Goal: Task Accomplishment & Management: Complete application form

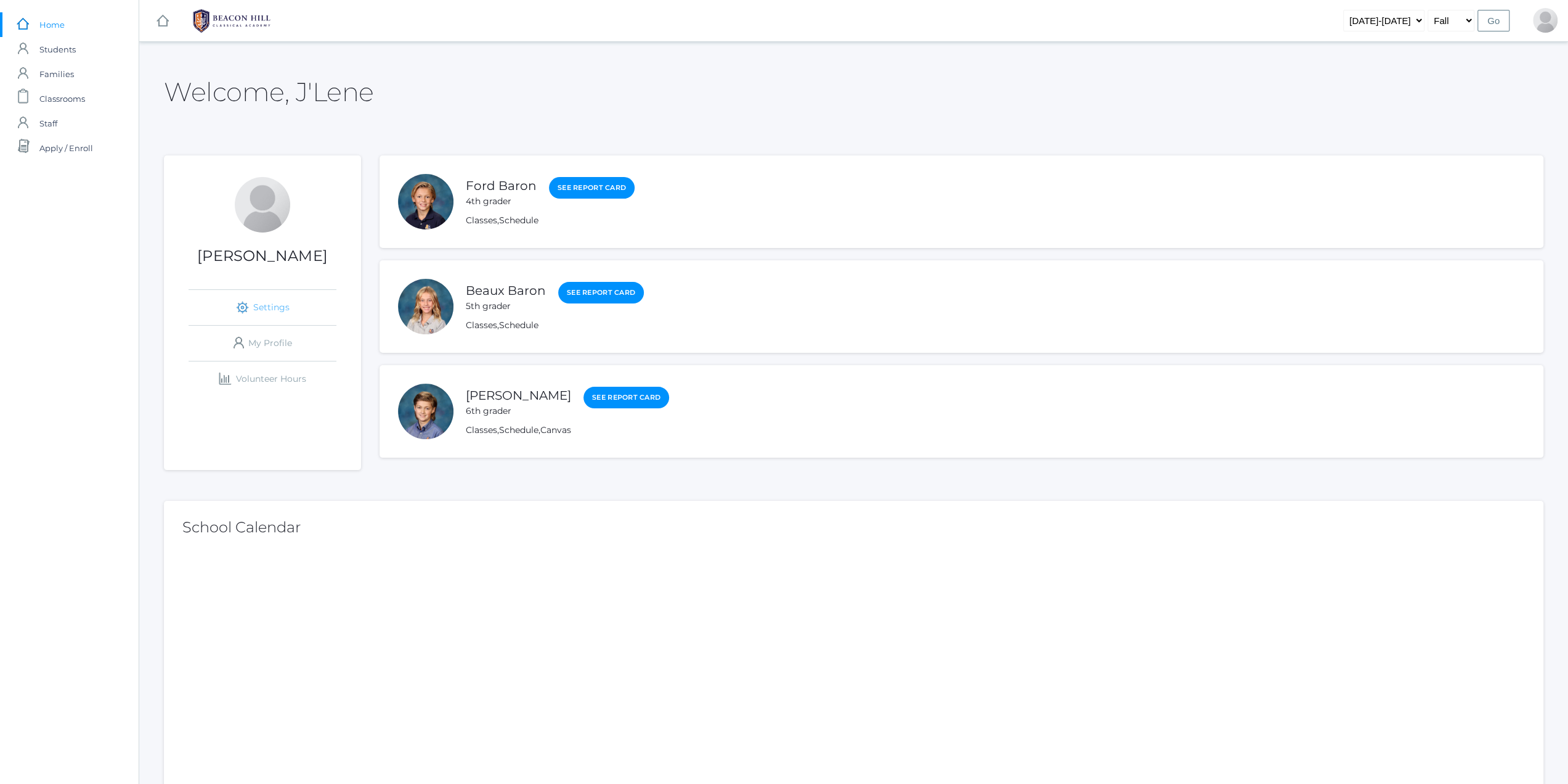
click at [262, 304] on link "icons/ui/navigation/settings Created with Sketch. Settings" at bounding box center [263, 307] width 148 height 35
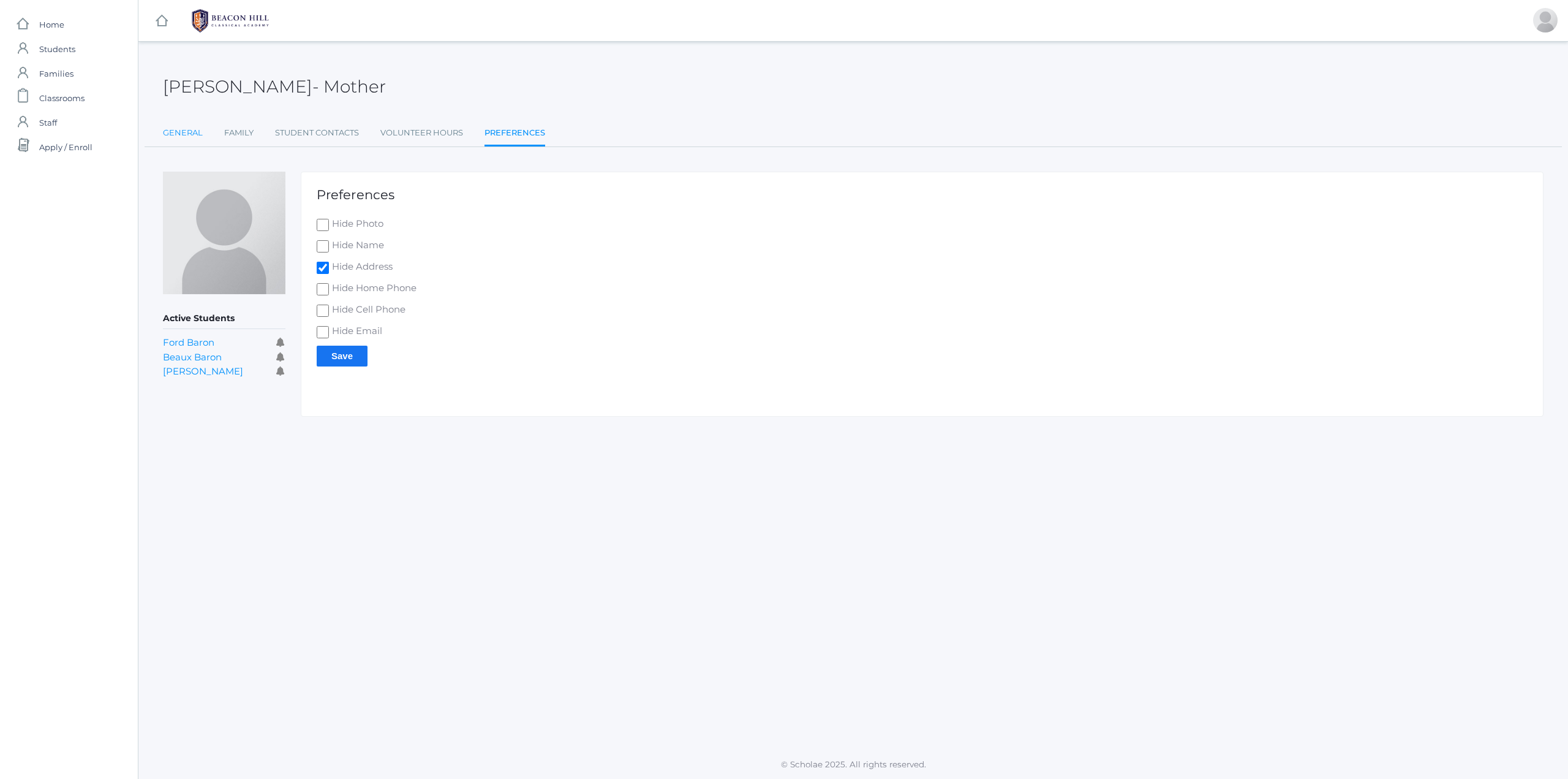
click at [177, 137] on link "General" at bounding box center [182, 132] width 40 height 25
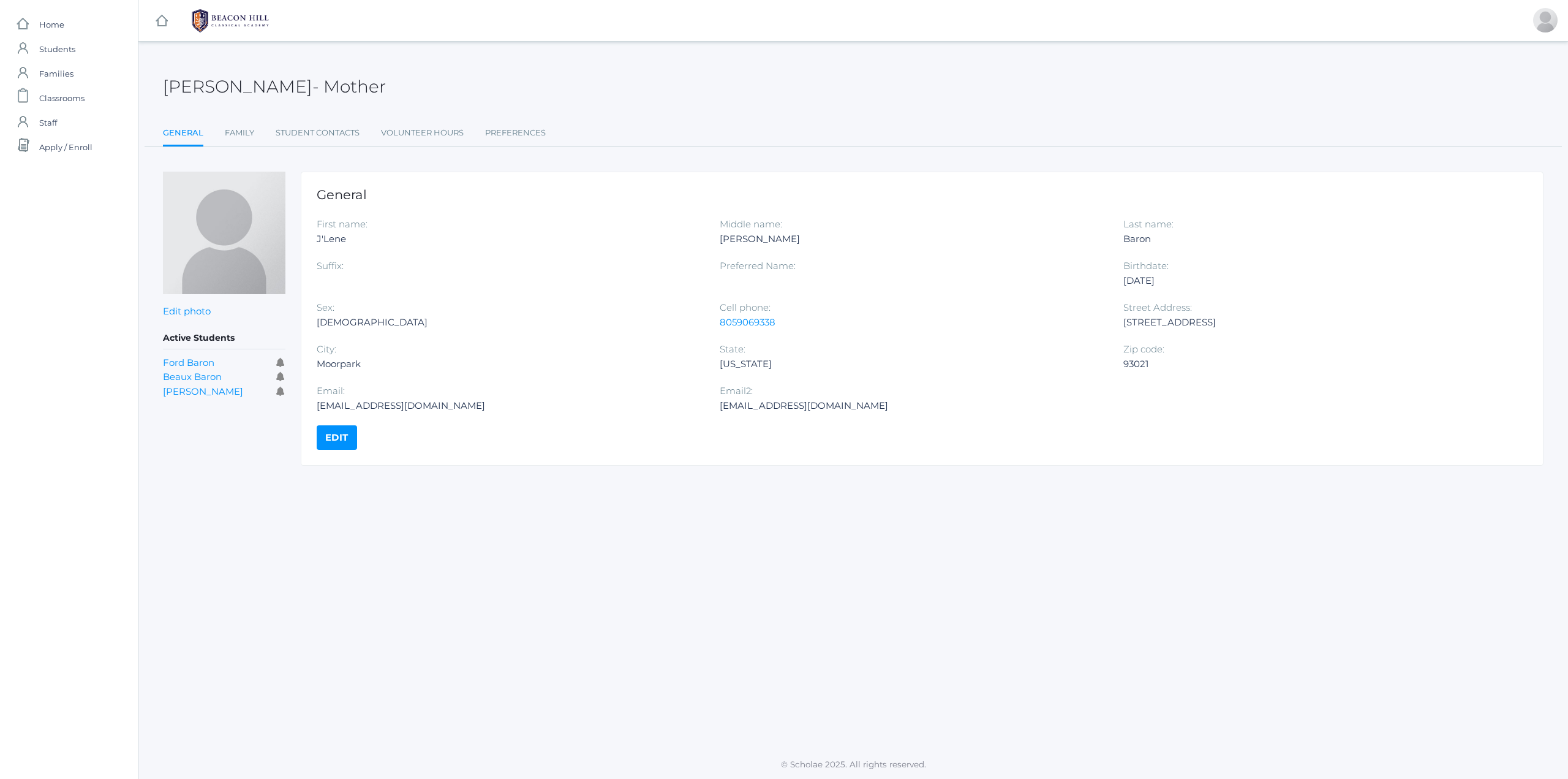
click at [264, 123] on ul "General Family Student Contacts Volunteer Hours Preferences" at bounding box center [853, 133] width 1380 height 27
click at [292, 128] on link "Student Contacts" at bounding box center [317, 132] width 84 height 25
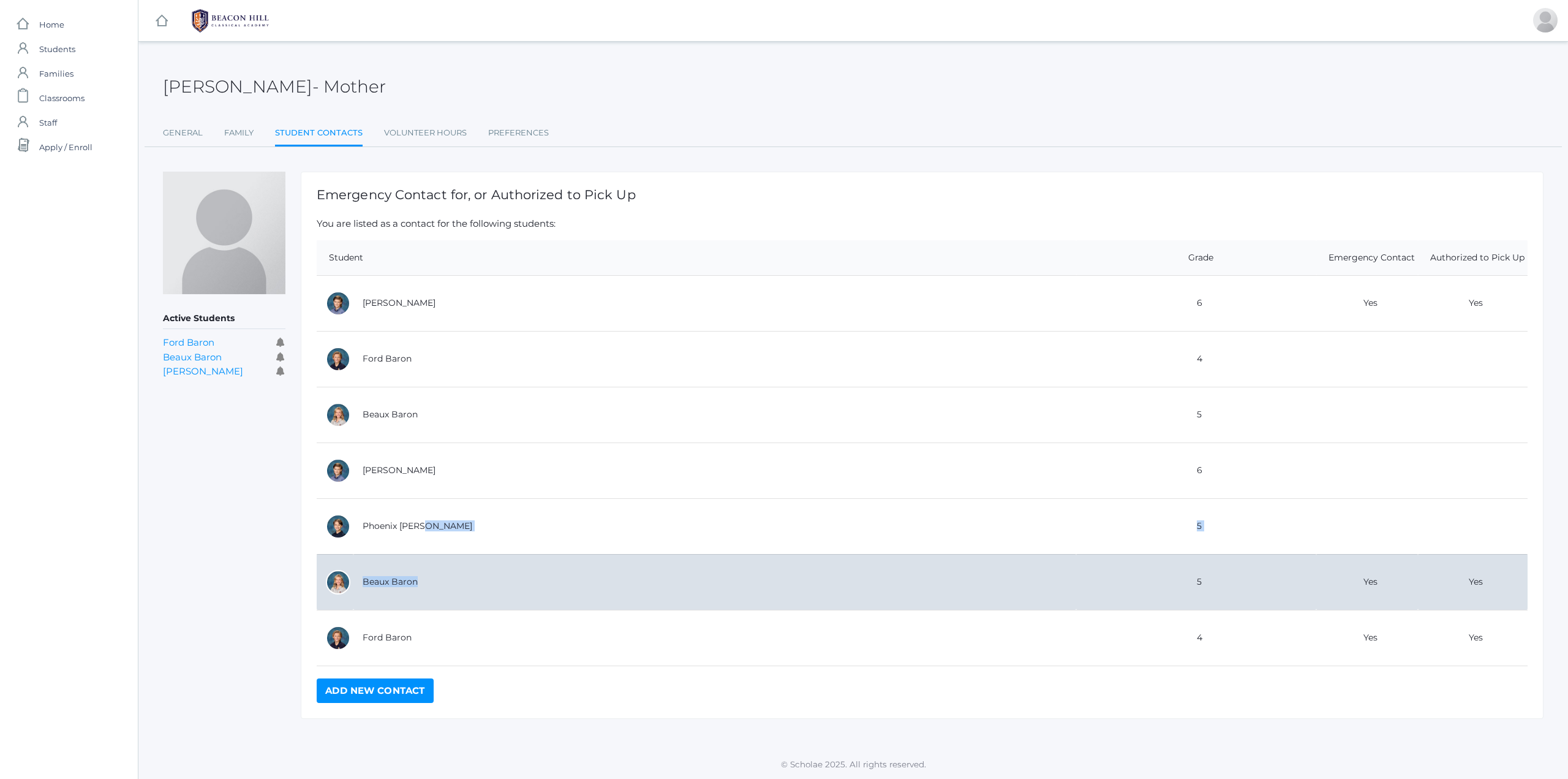
drag, startPoint x: 468, startPoint y: 518, endPoint x: 738, endPoint y: 567, distance: 274.4
click at [738, 567] on tbody "[PERSON_NAME] 6 Yes Yes Ford Baron 4 Beaux Baron 5 [PERSON_NAME] 6 5 5 4" at bounding box center [921, 470] width 1211 height 390
click at [738, 567] on td "Beaux Baron" at bounding box center [715, 581] width 723 height 56
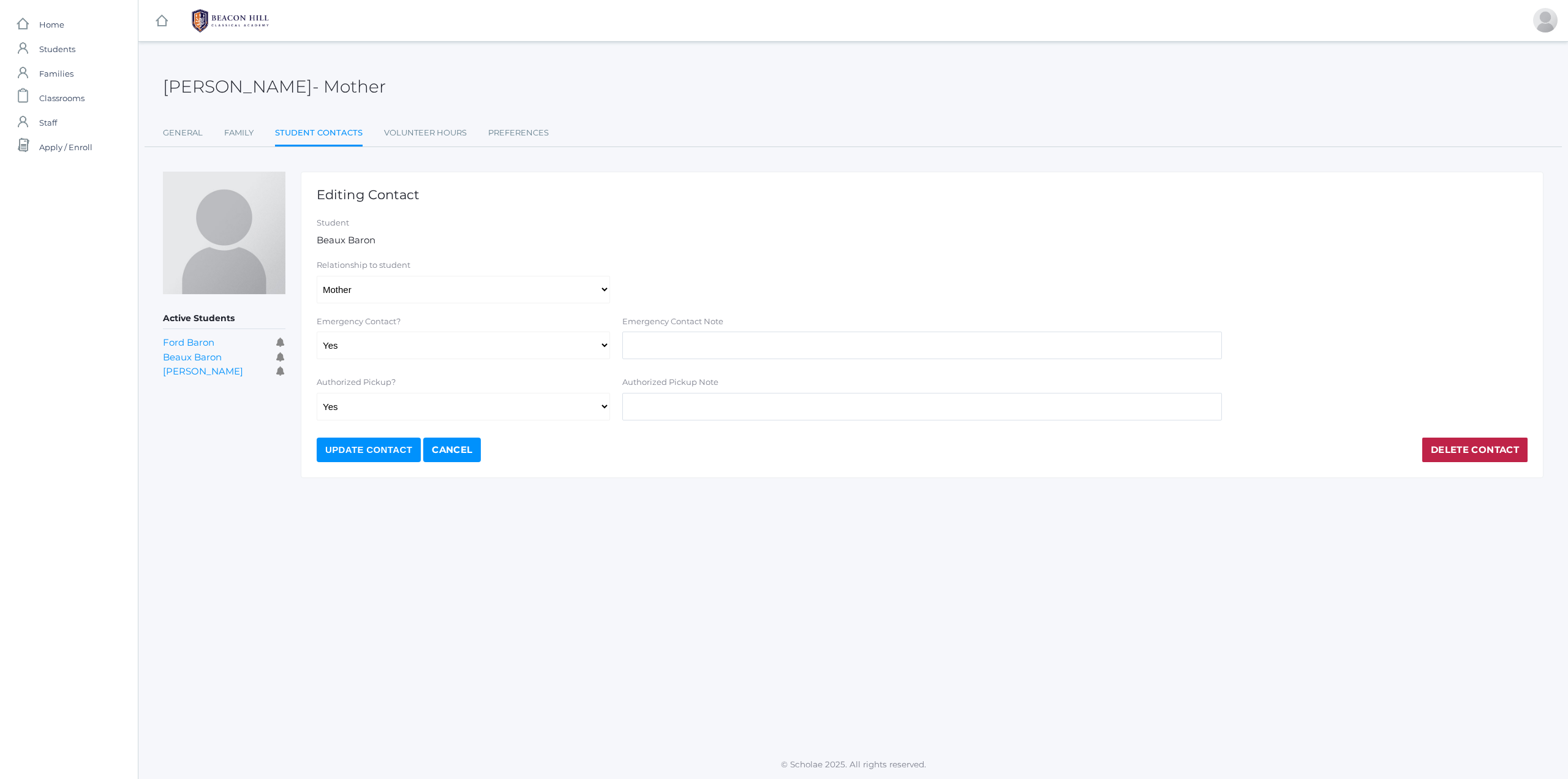
click at [313, 529] on div "[PERSON_NAME] - Mother J'[PERSON_NAME] Mother General Family Student Contacts V…" at bounding box center [853, 395] width 1430 height 678
click at [419, 137] on link "Volunteer Hours" at bounding box center [426, 132] width 83 height 25
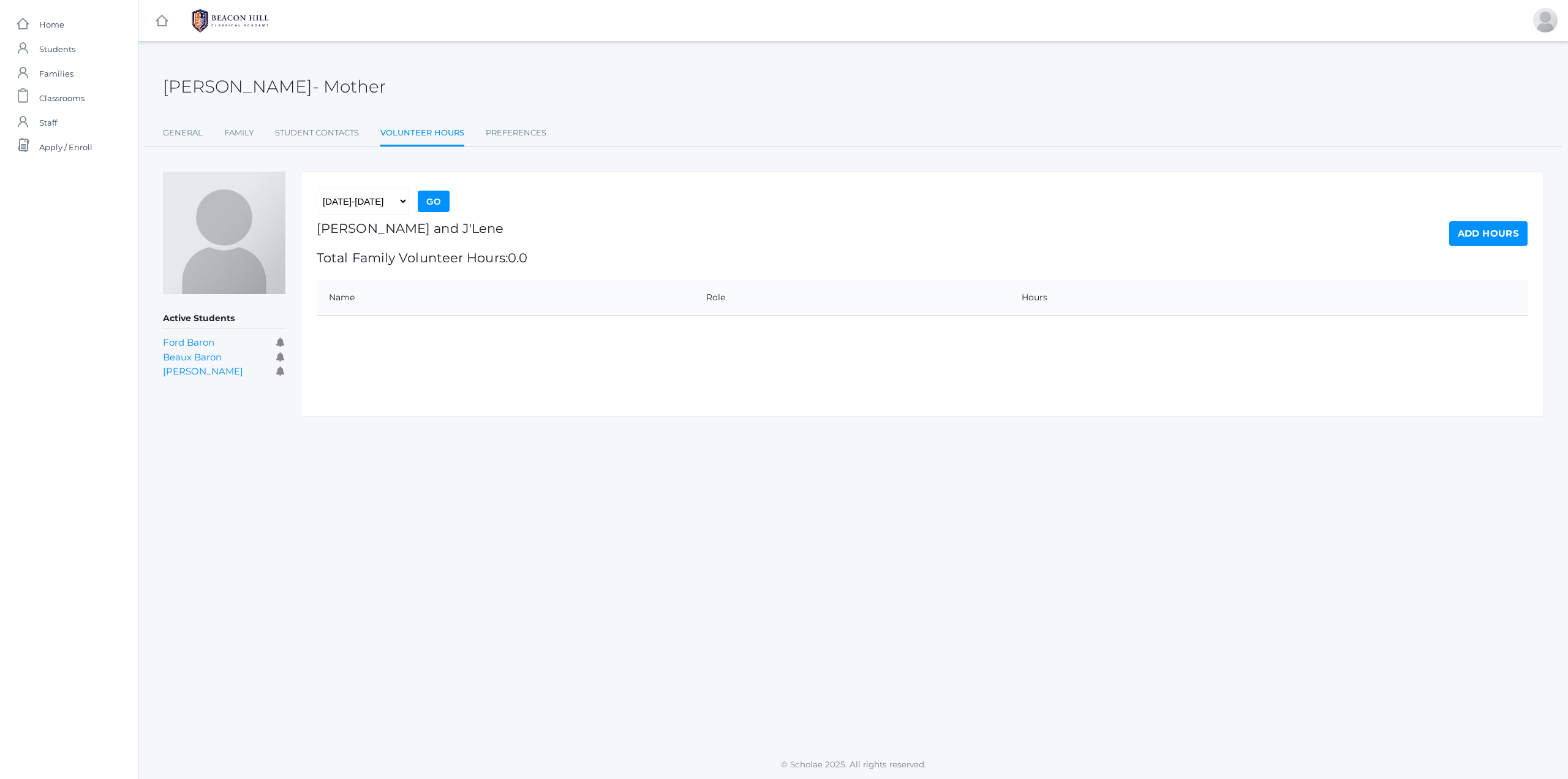
click at [544, 115] on div "[PERSON_NAME] - Mother J'[PERSON_NAME] Mother General Family Student Contacts V…" at bounding box center [853, 102] width 1380 height 90
click at [532, 132] on link "Preferences" at bounding box center [516, 132] width 61 height 25
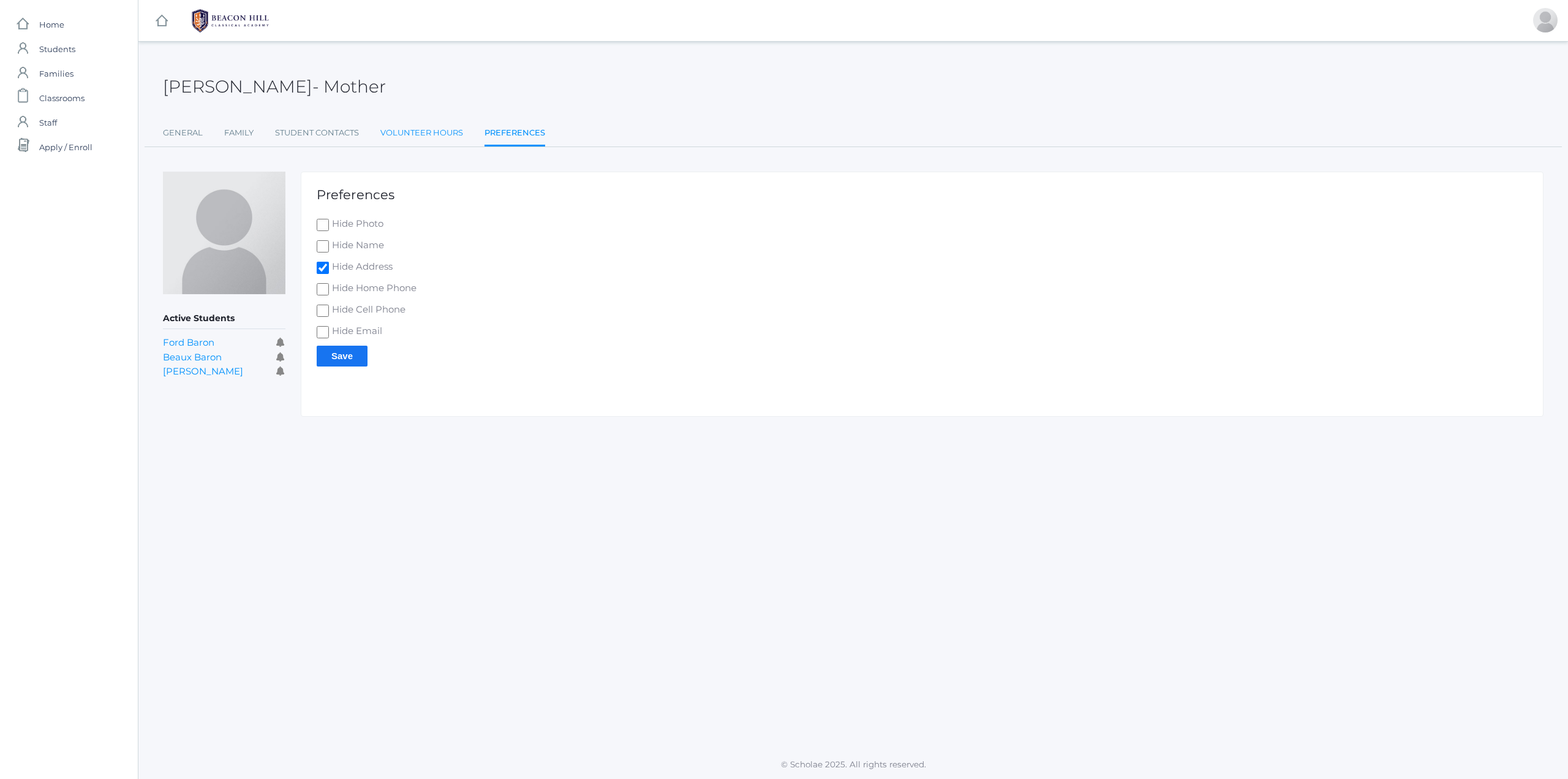
click at [423, 127] on link "Volunteer Hours" at bounding box center [422, 132] width 83 height 25
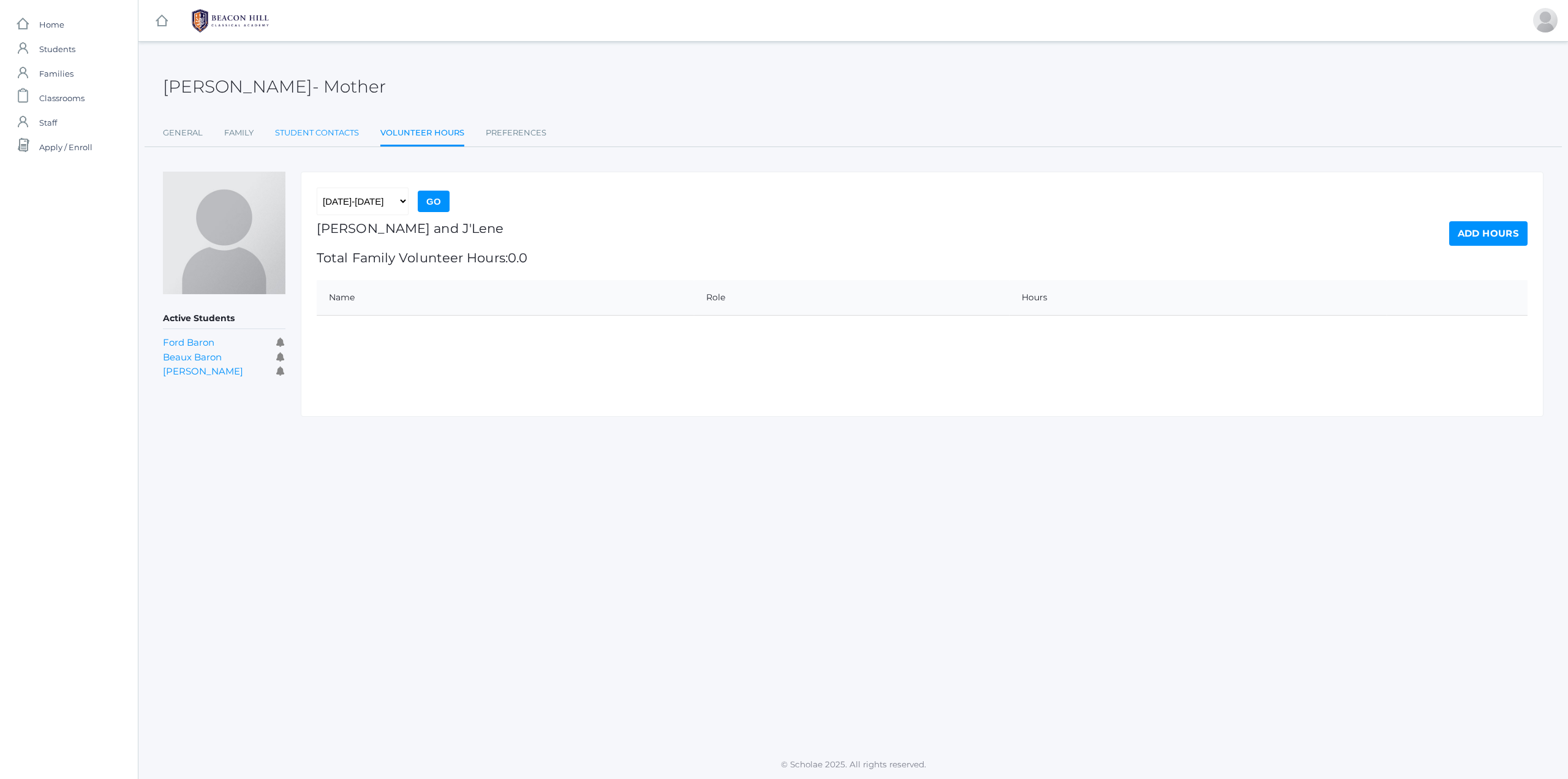
click at [305, 134] on link "Student Contacts" at bounding box center [316, 132] width 84 height 25
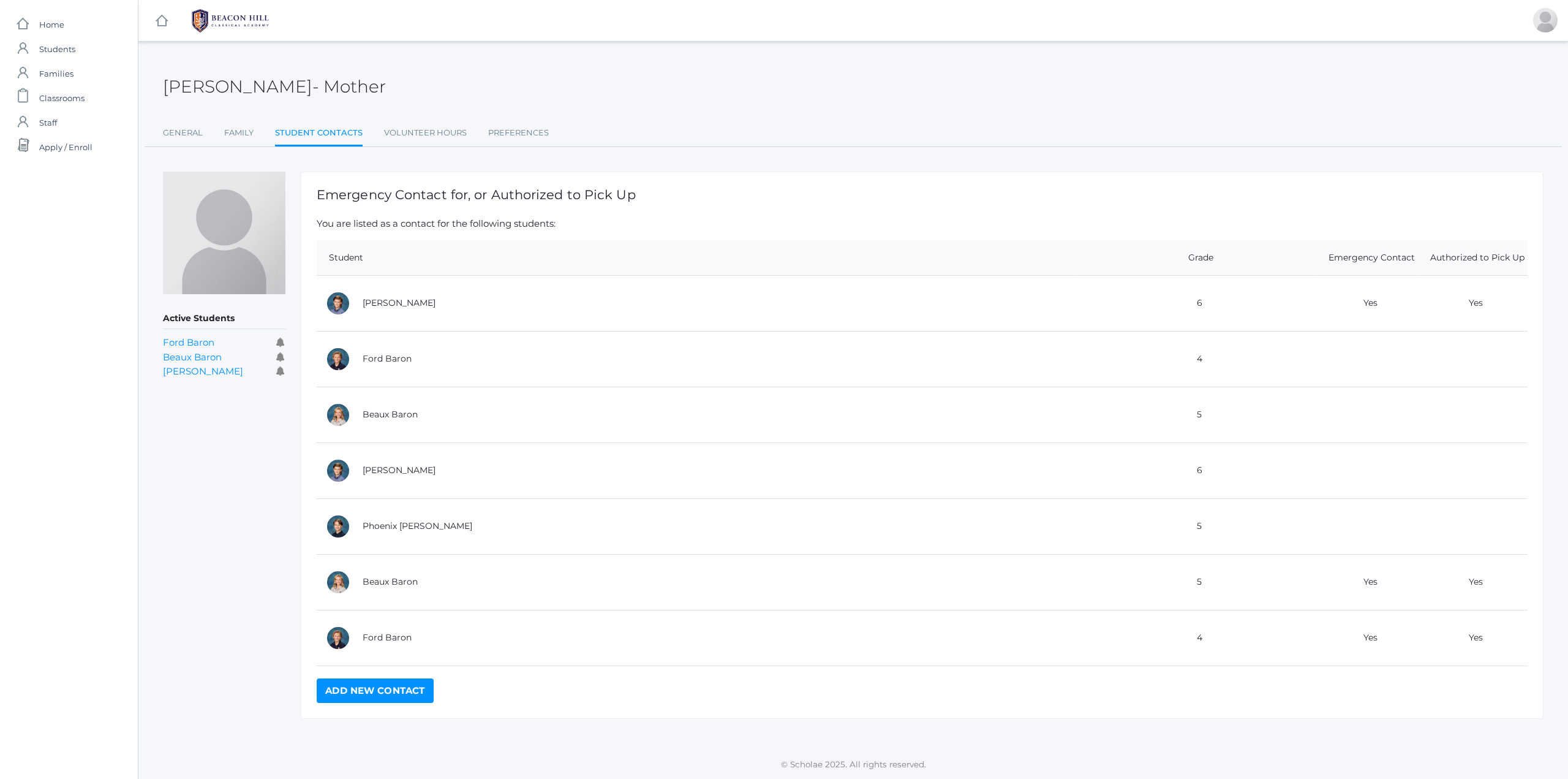
click at [376, 689] on link "Add New Contact" at bounding box center [374, 690] width 117 height 25
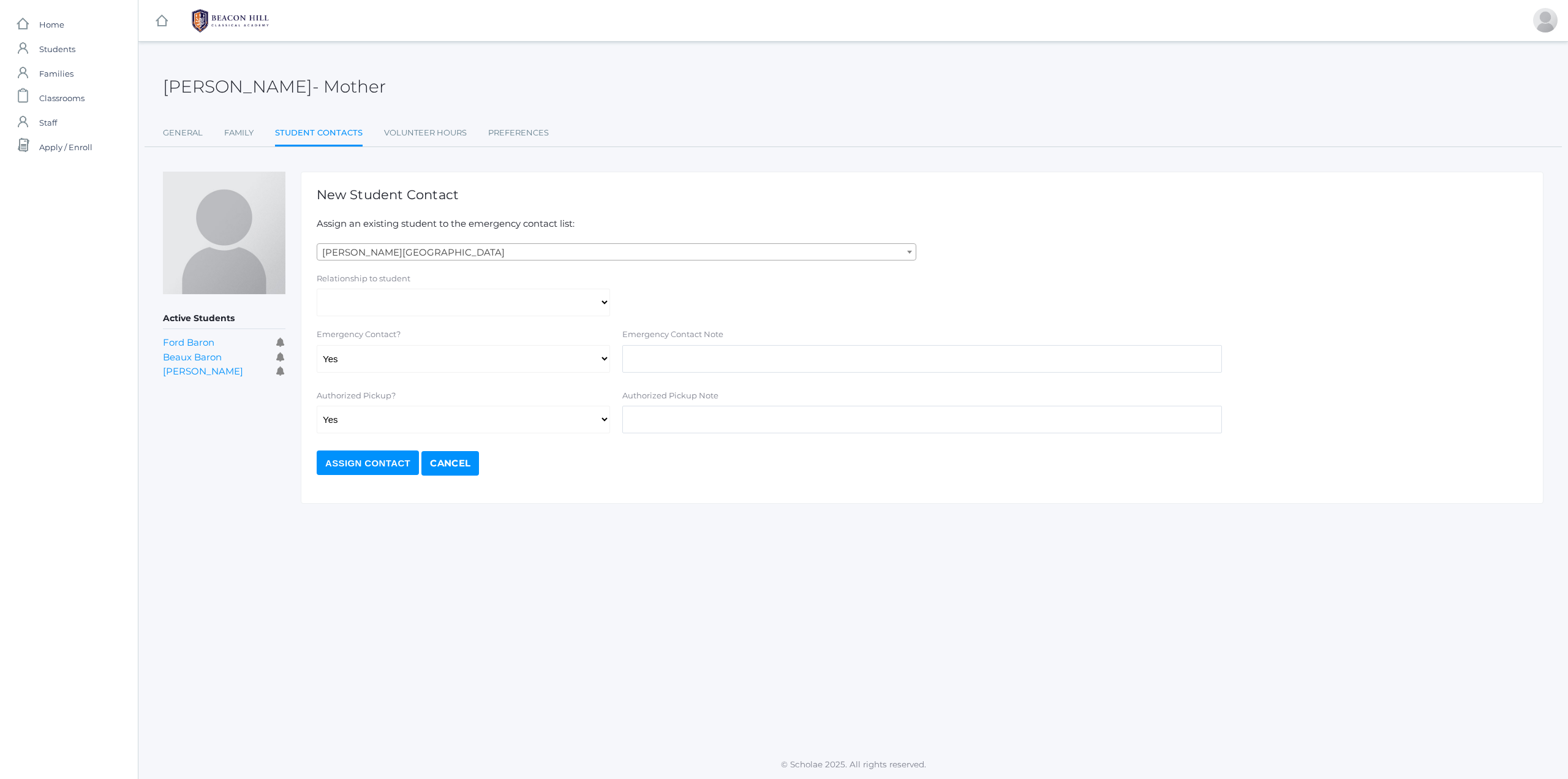
click at [412, 261] on form "Abdulla, Charlotte Abdulla, Nevaeh Abdulla, Phoenix Abrea, Dominic Abrea, Grays…" at bounding box center [921, 359] width 1211 height 232
click at [912, 249] on span at bounding box center [909, 251] width 12 height 16
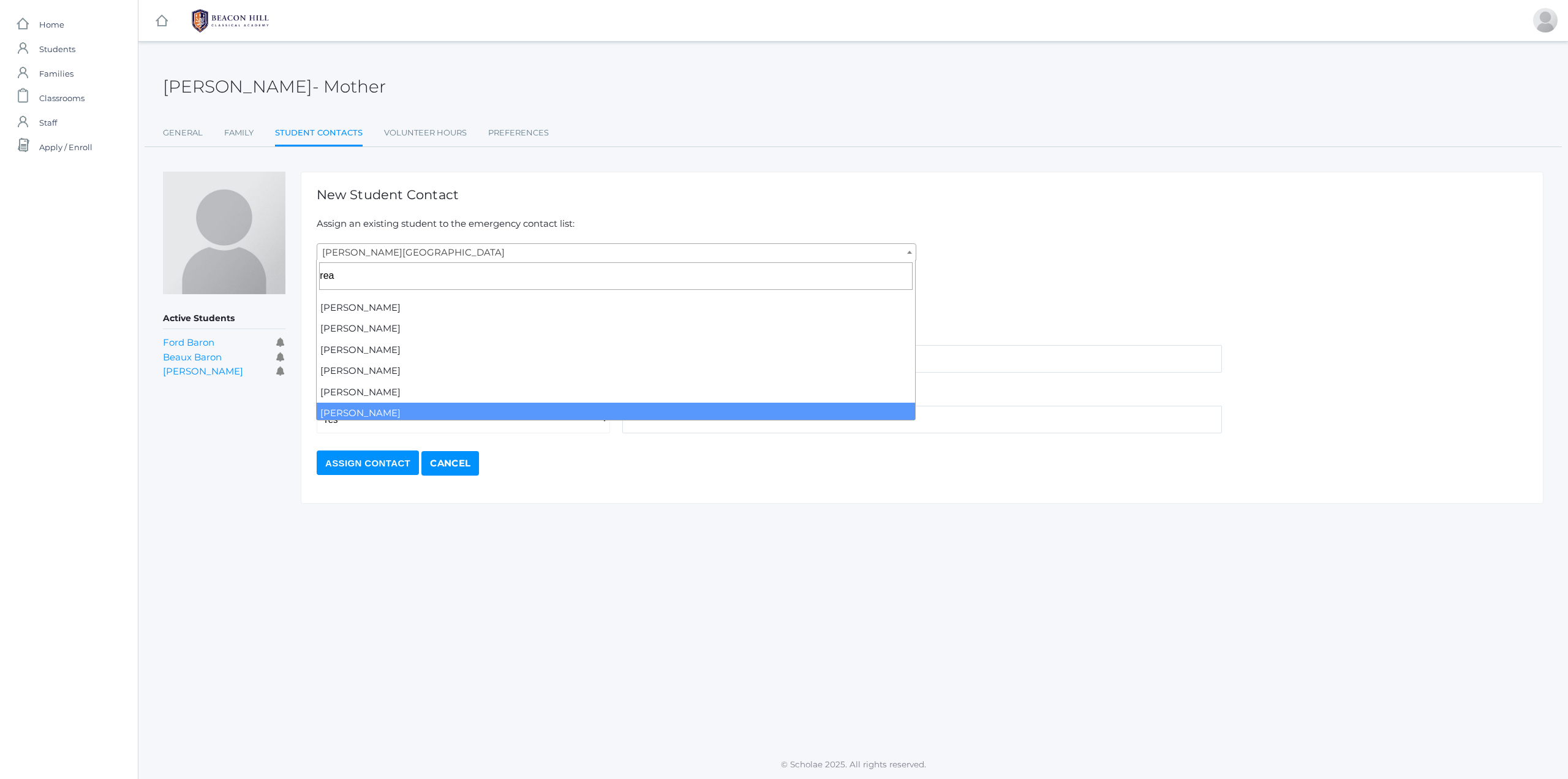
type input "rea"
select select "1461"
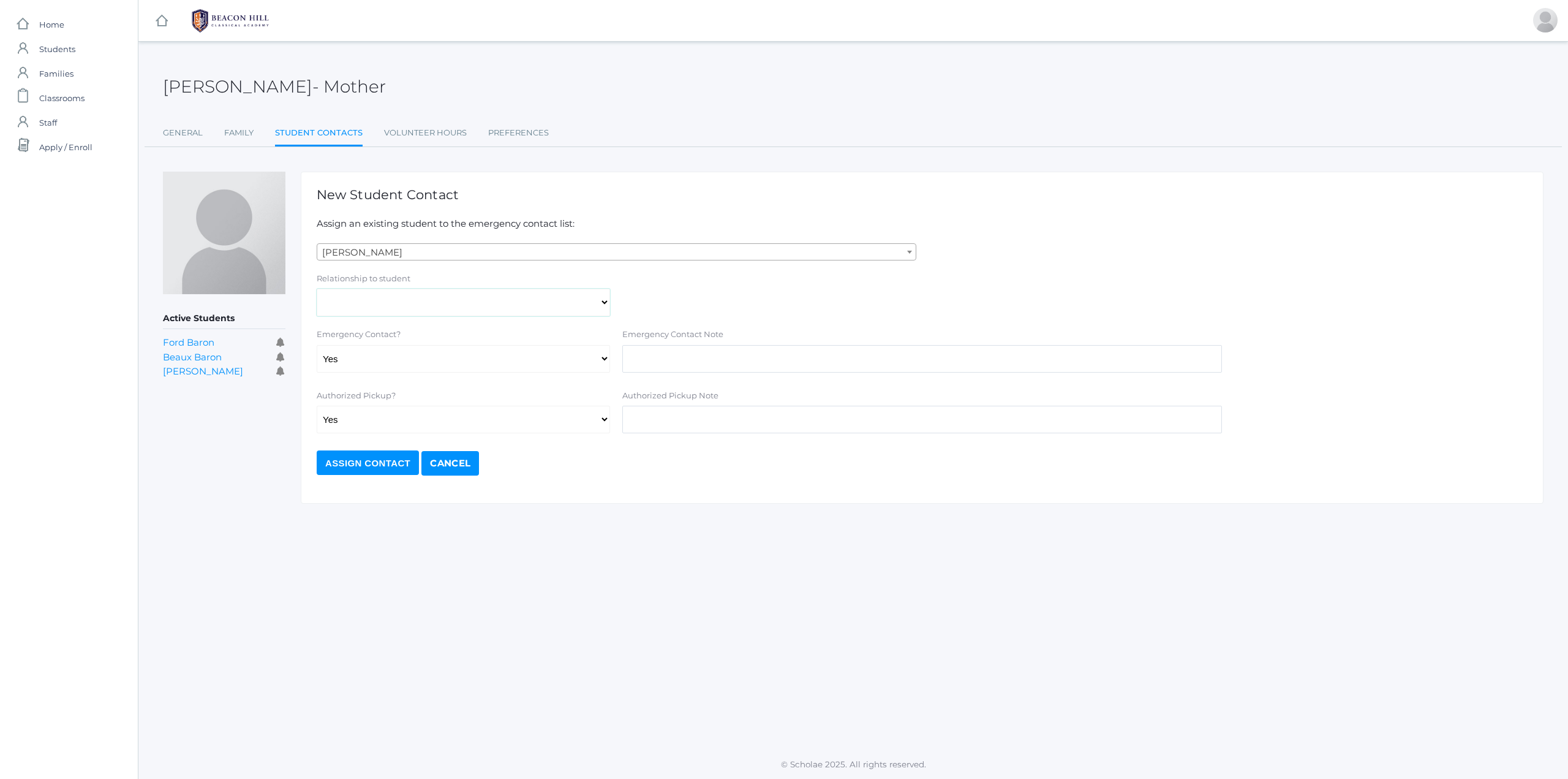
click at [553, 300] on select "Aunt Birth Mom Brother Father Friend Grandparent Guardian Mother Other Sister S…" at bounding box center [463, 303] width 293 height 28
select select "Friend"
click at [316, 289] on select "Aunt Birth Mom Brother Father Friend Grandparent Guardian Mother Other Sister S…" at bounding box center [463, 303] width 293 height 28
click at [696, 418] on input "text" at bounding box center [922, 419] width 600 height 28
type input "Stephanie Reynolds can pick up"
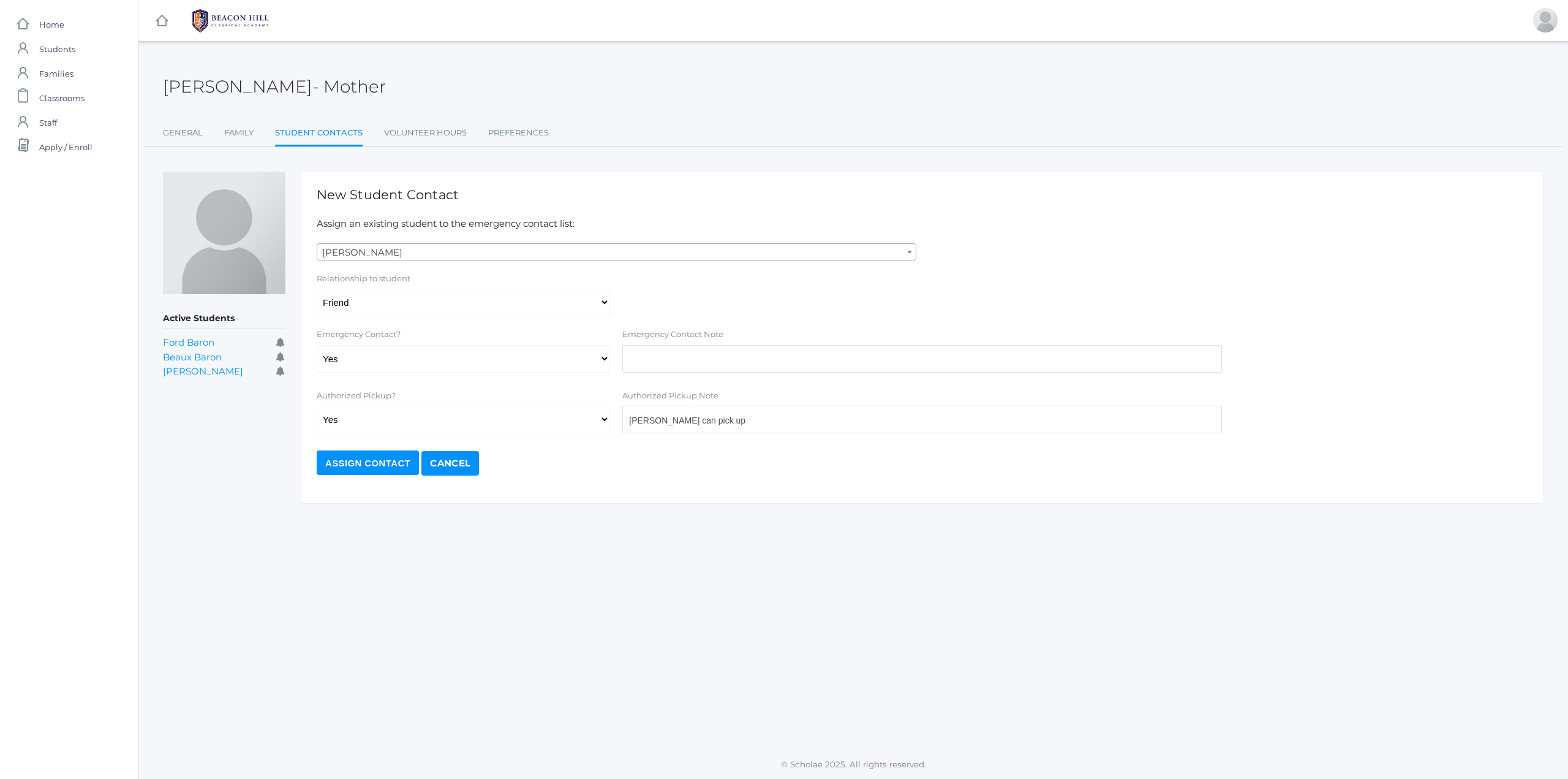
click at [458, 462] on link "Cancel" at bounding box center [450, 463] width 58 height 25
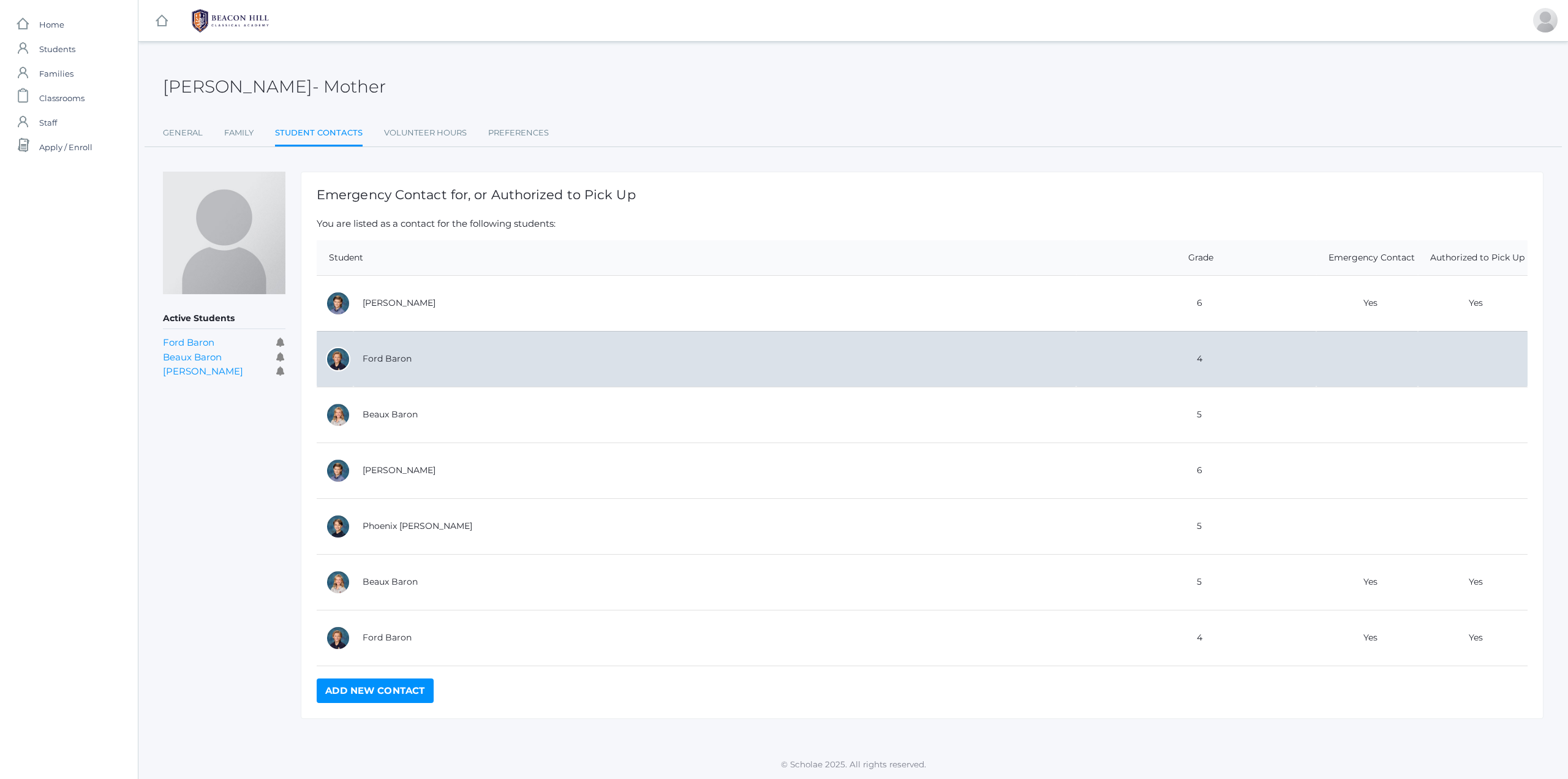
click at [398, 349] on td "Ford Baron" at bounding box center [715, 359] width 723 height 56
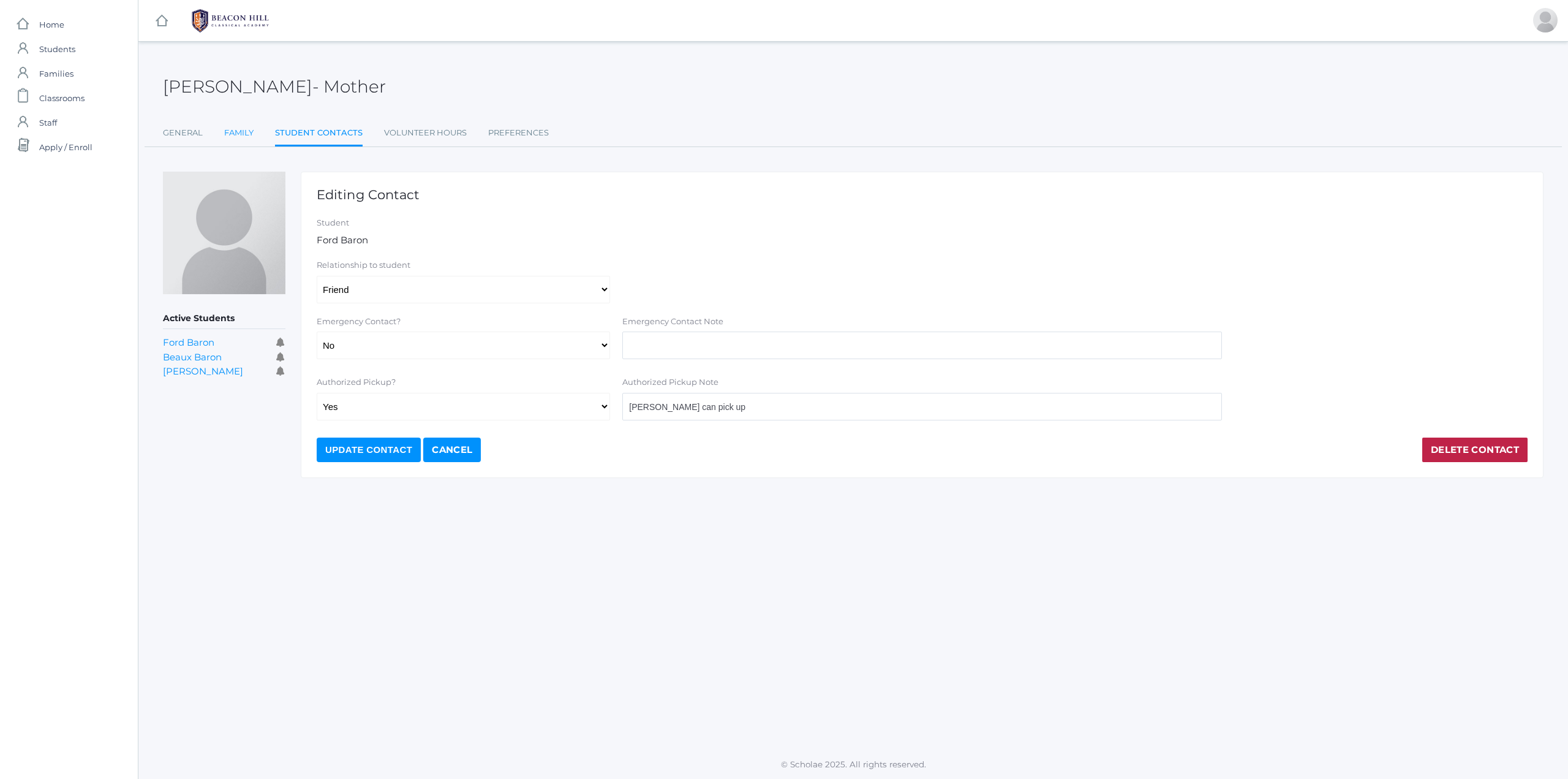
click at [242, 132] on link "Family" at bounding box center [239, 132] width 29 height 25
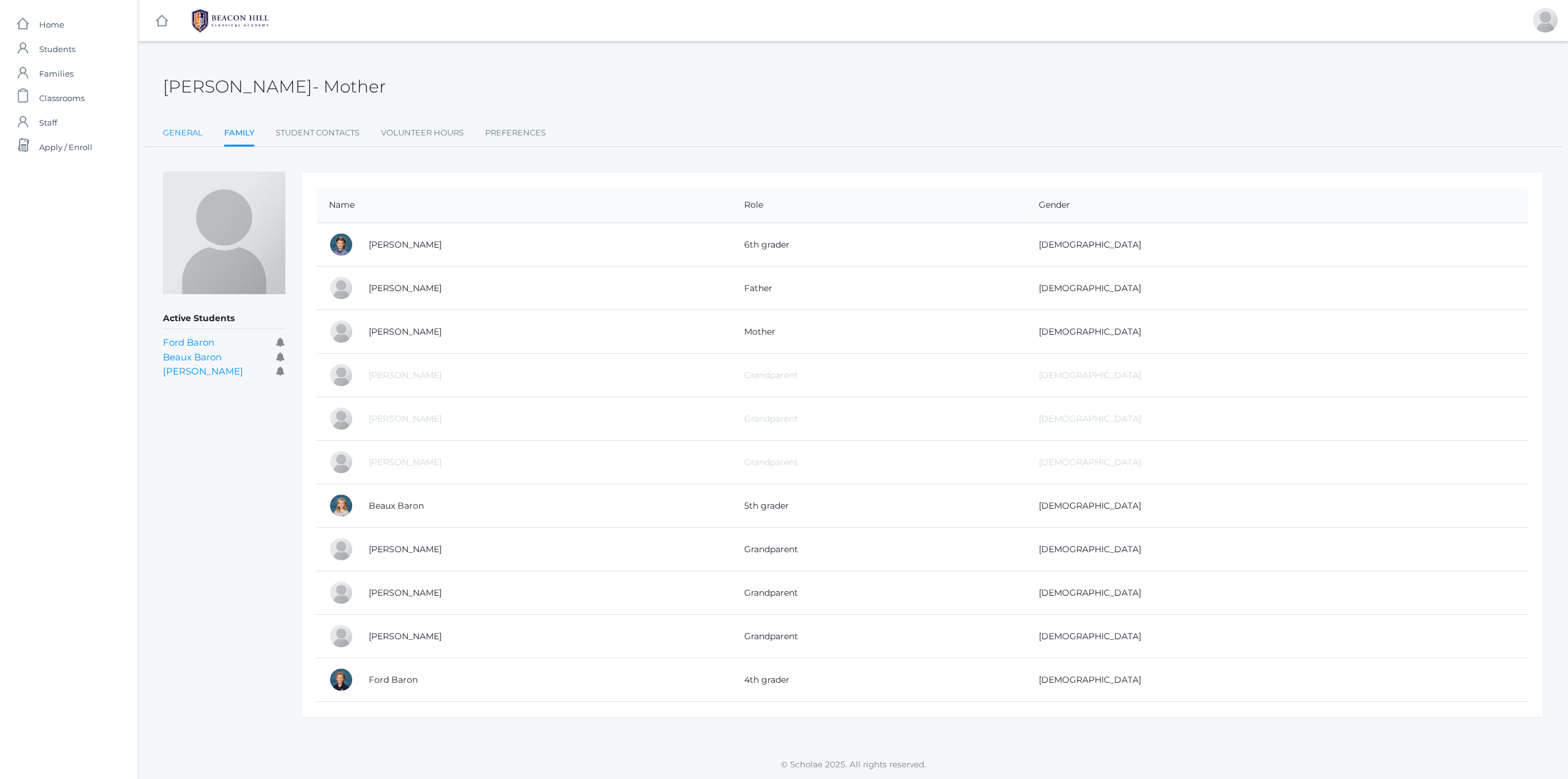
click at [180, 132] on link "General" at bounding box center [182, 132] width 40 height 25
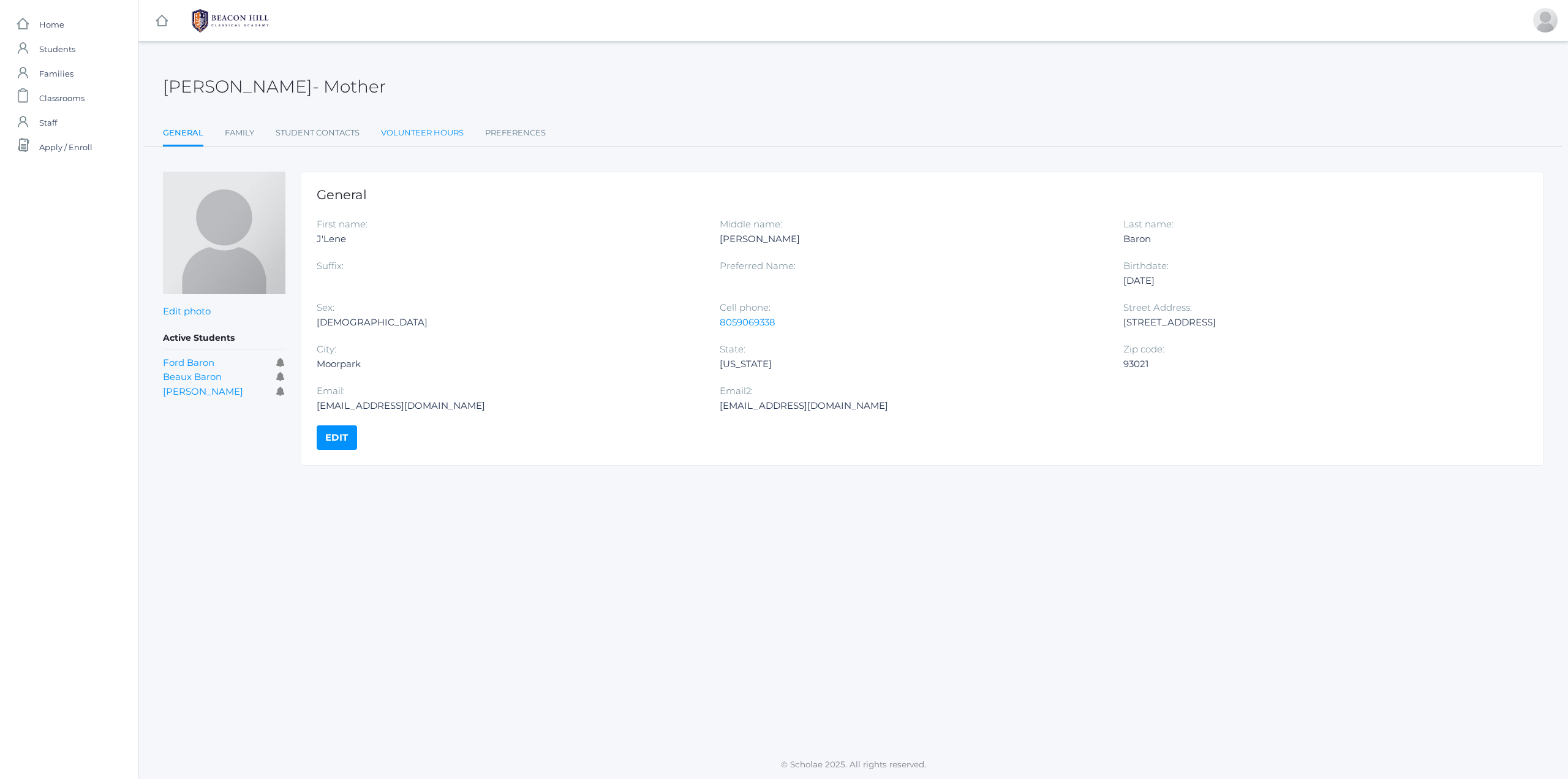
click at [430, 129] on link "Volunteer Hours" at bounding box center [422, 132] width 83 height 25
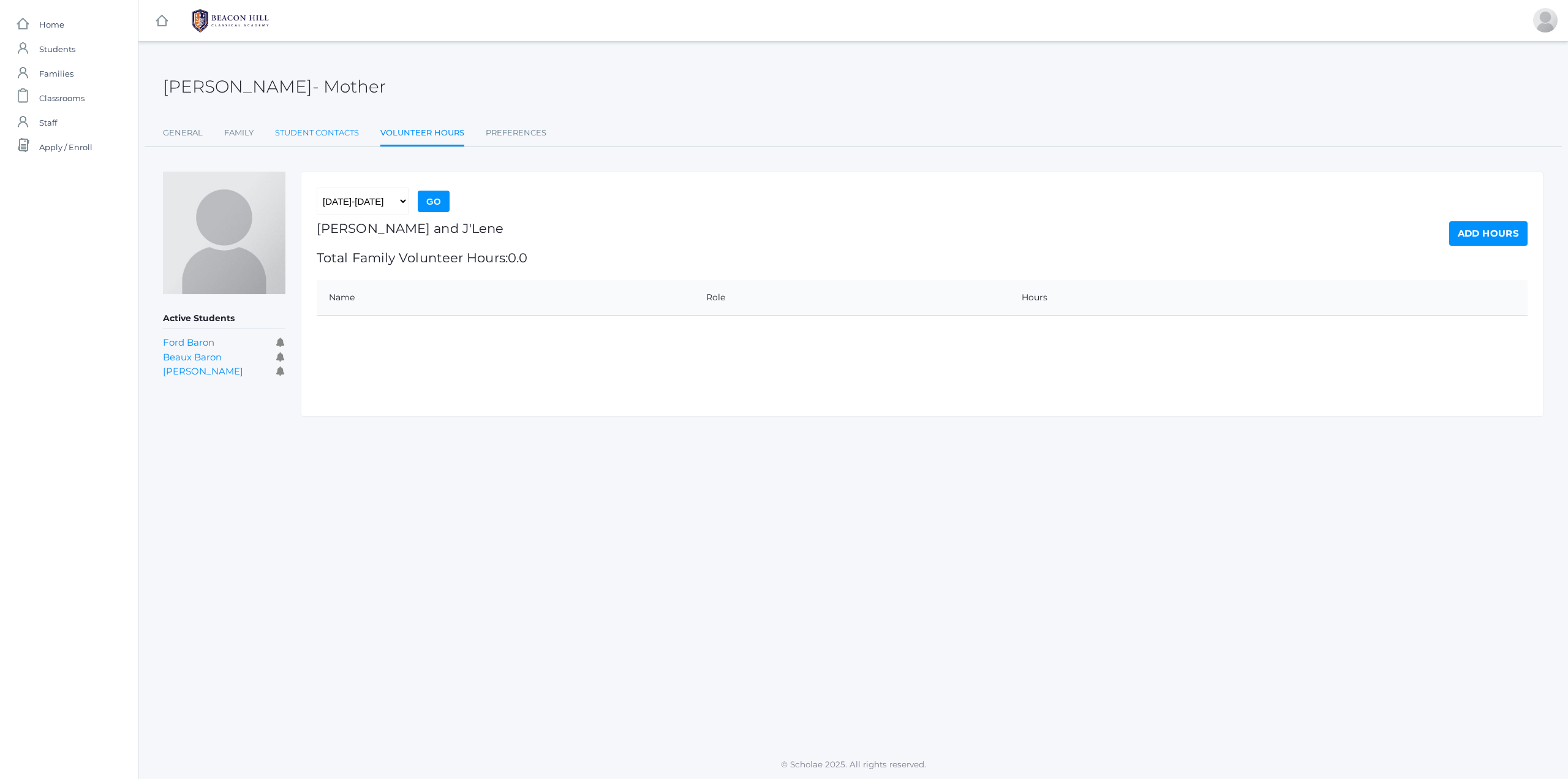
click at [329, 134] on link "Student Contacts" at bounding box center [316, 132] width 84 height 25
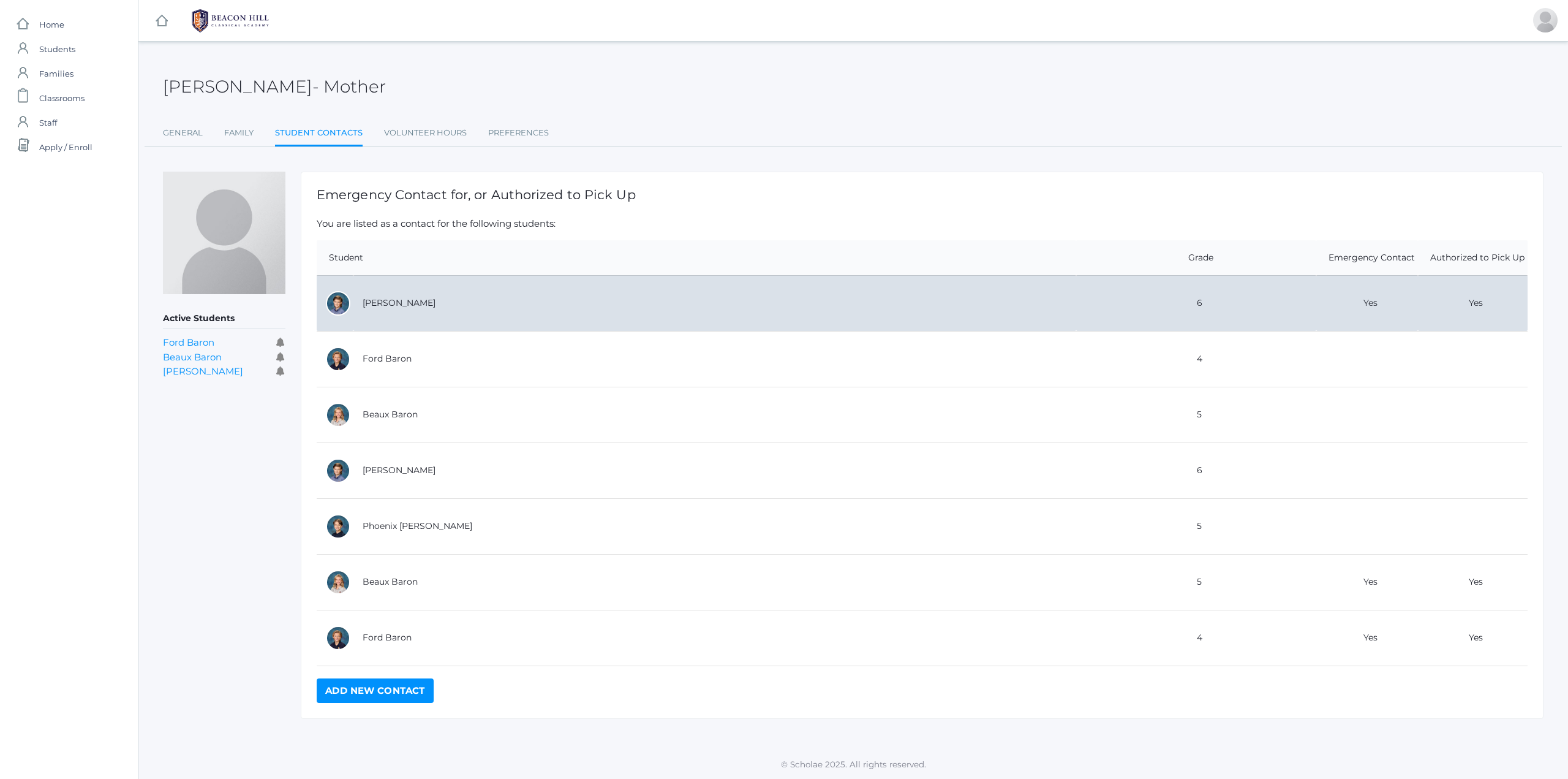
click at [478, 308] on td "[PERSON_NAME]" at bounding box center [715, 303] width 723 height 56
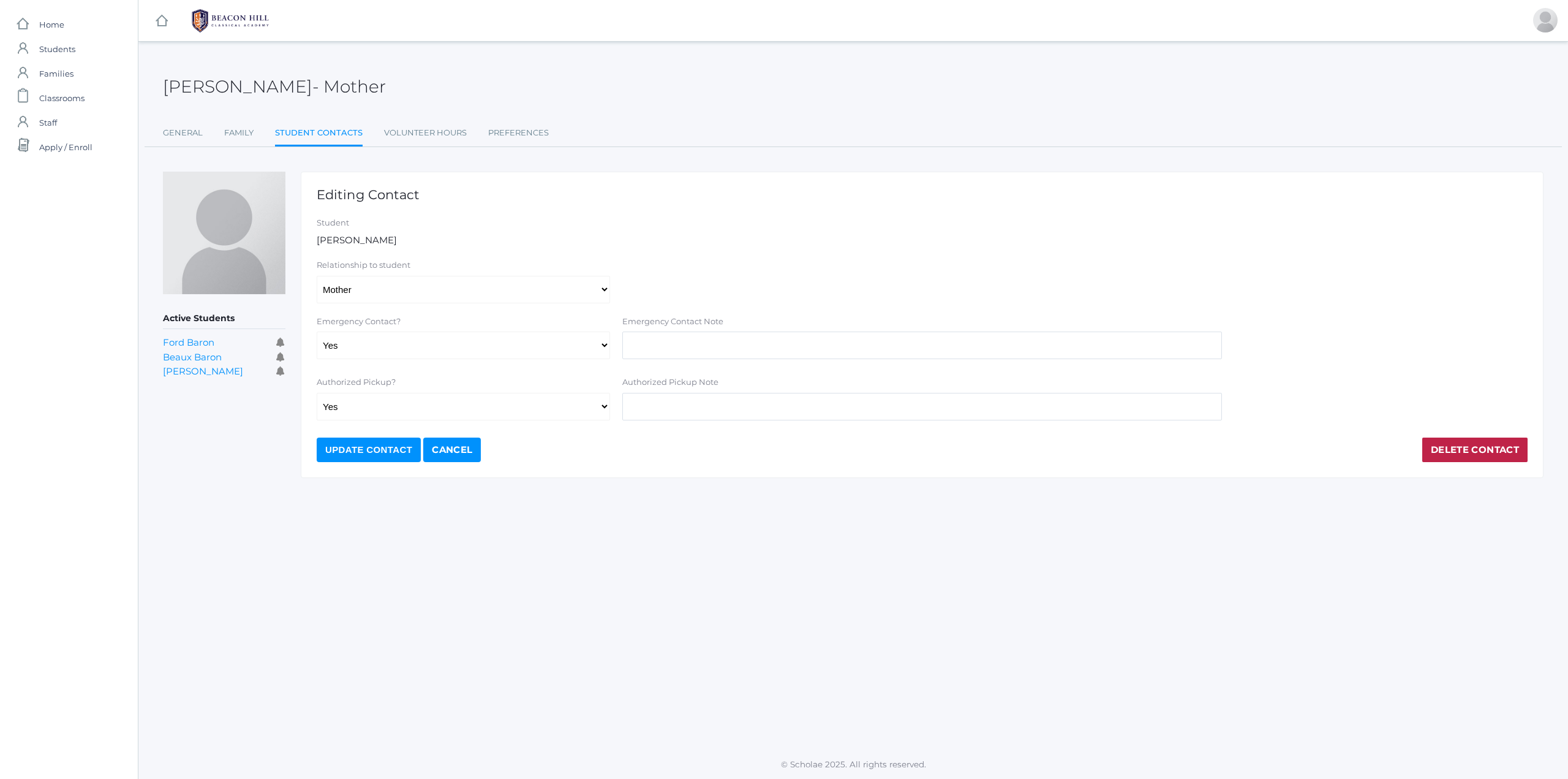
click at [259, 527] on div "J'Lene Baron - Mother J'Lene Baron Mother General Family Student Contacts Volun…" at bounding box center [853, 395] width 1430 height 678
click at [446, 445] on link "Cancel" at bounding box center [452, 450] width 58 height 25
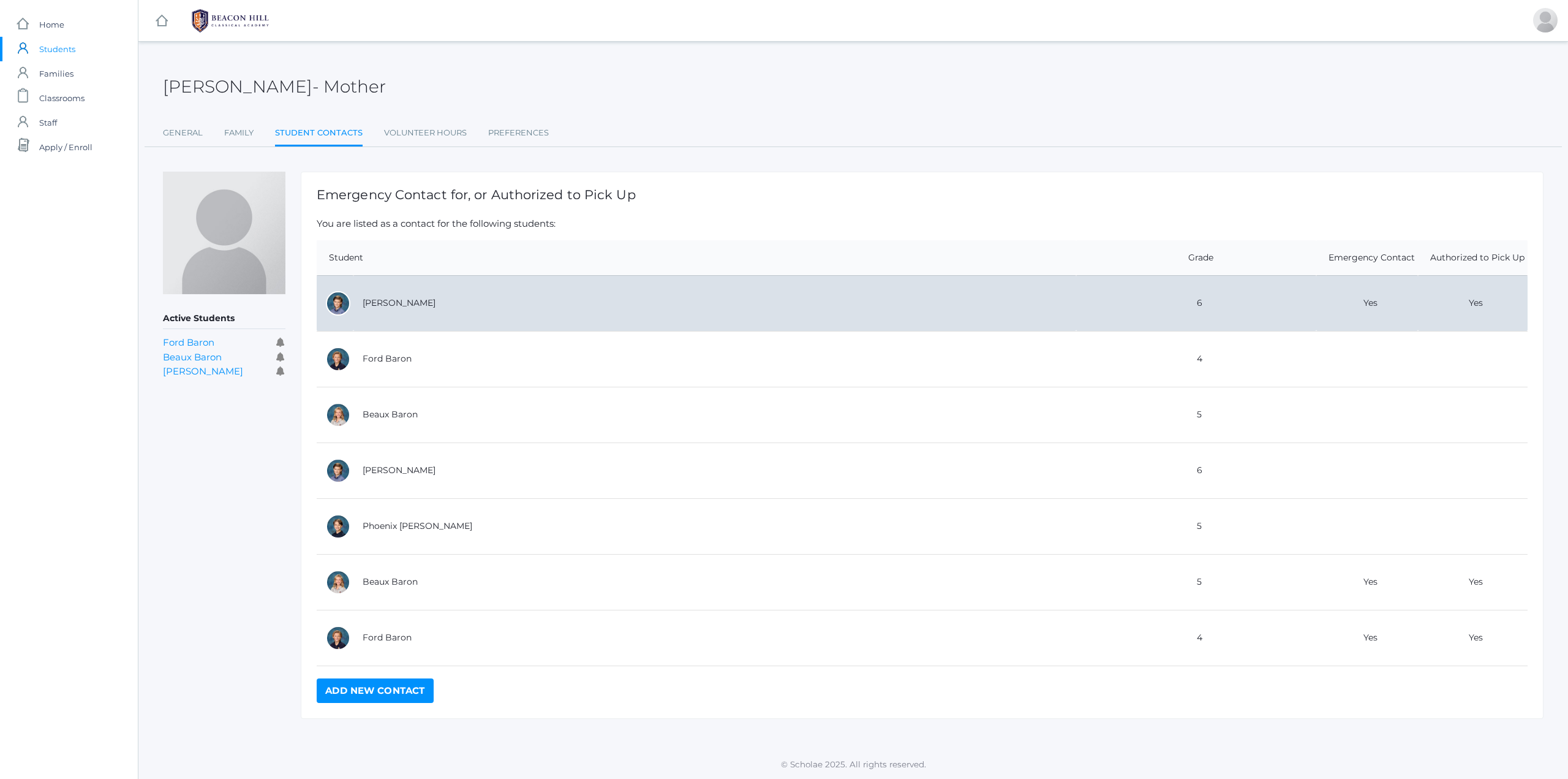
click at [429, 302] on td "[PERSON_NAME]" at bounding box center [715, 303] width 723 height 56
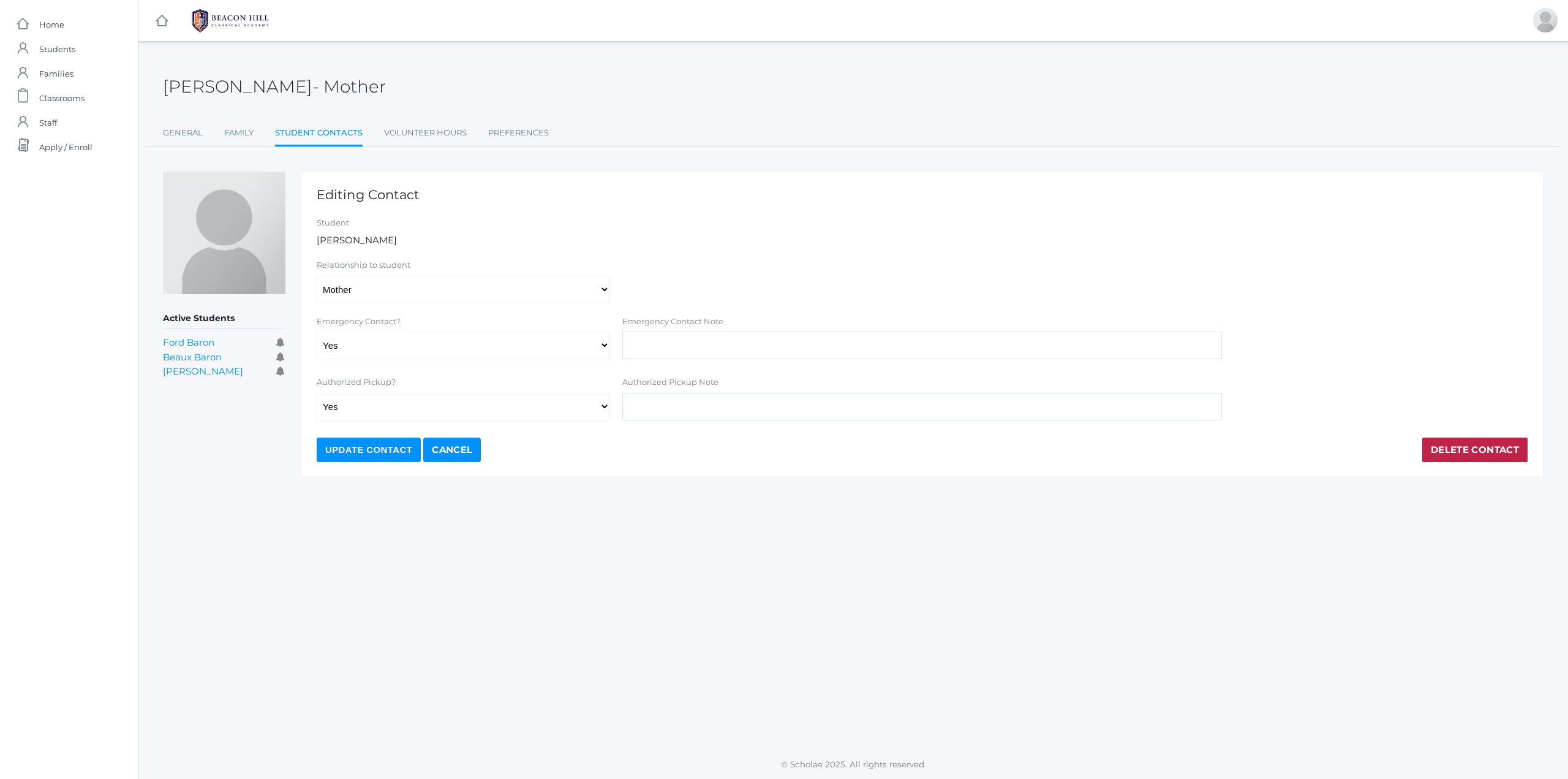
click at [505, 550] on div "[PERSON_NAME] - Mother J'[PERSON_NAME] Mother General Family Student Contacts V…" at bounding box center [853, 395] width 1430 height 678
click at [239, 131] on link "Family" at bounding box center [239, 132] width 29 height 25
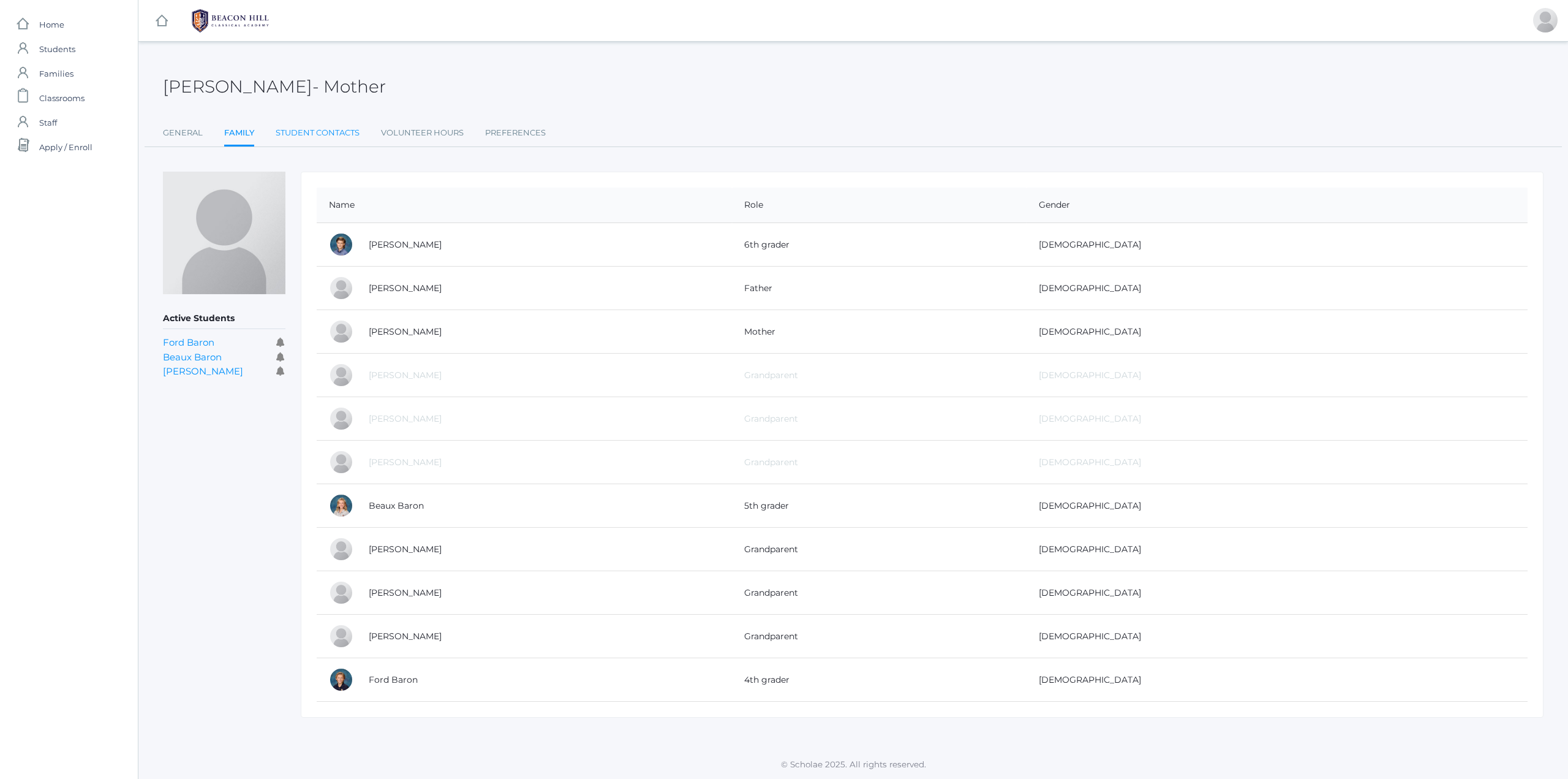
click at [311, 132] on link "Student Contacts" at bounding box center [317, 132] width 84 height 25
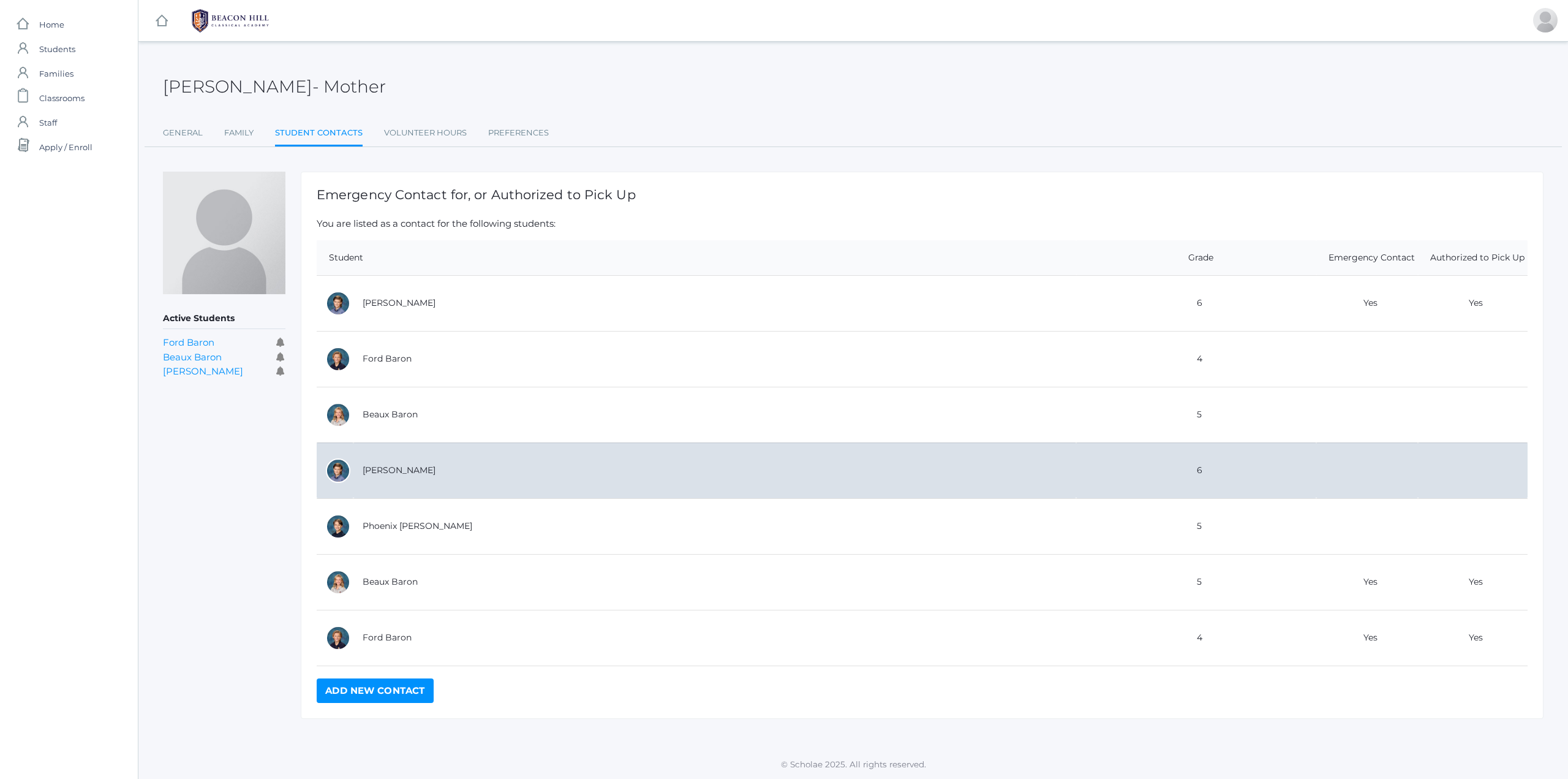
click at [376, 471] on td "[PERSON_NAME]" at bounding box center [715, 470] width 723 height 56
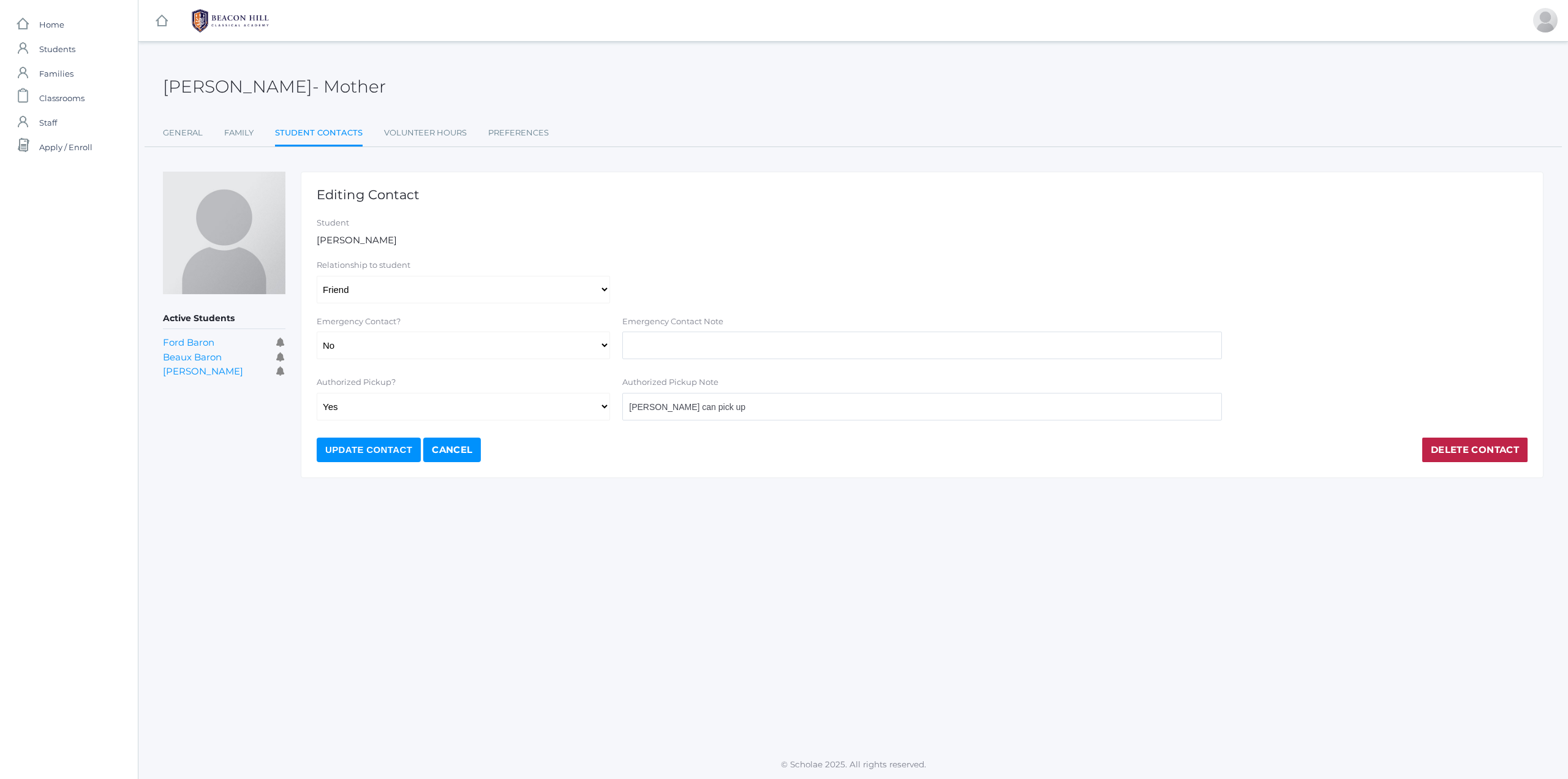
click at [733, 82] on div "J'Lene Baron - Mother J'Lene Baron Mother" at bounding box center [853, 79] width 1380 height 45
click at [173, 128] on link "General" at bounding box center [182, 132] width 40 height 25
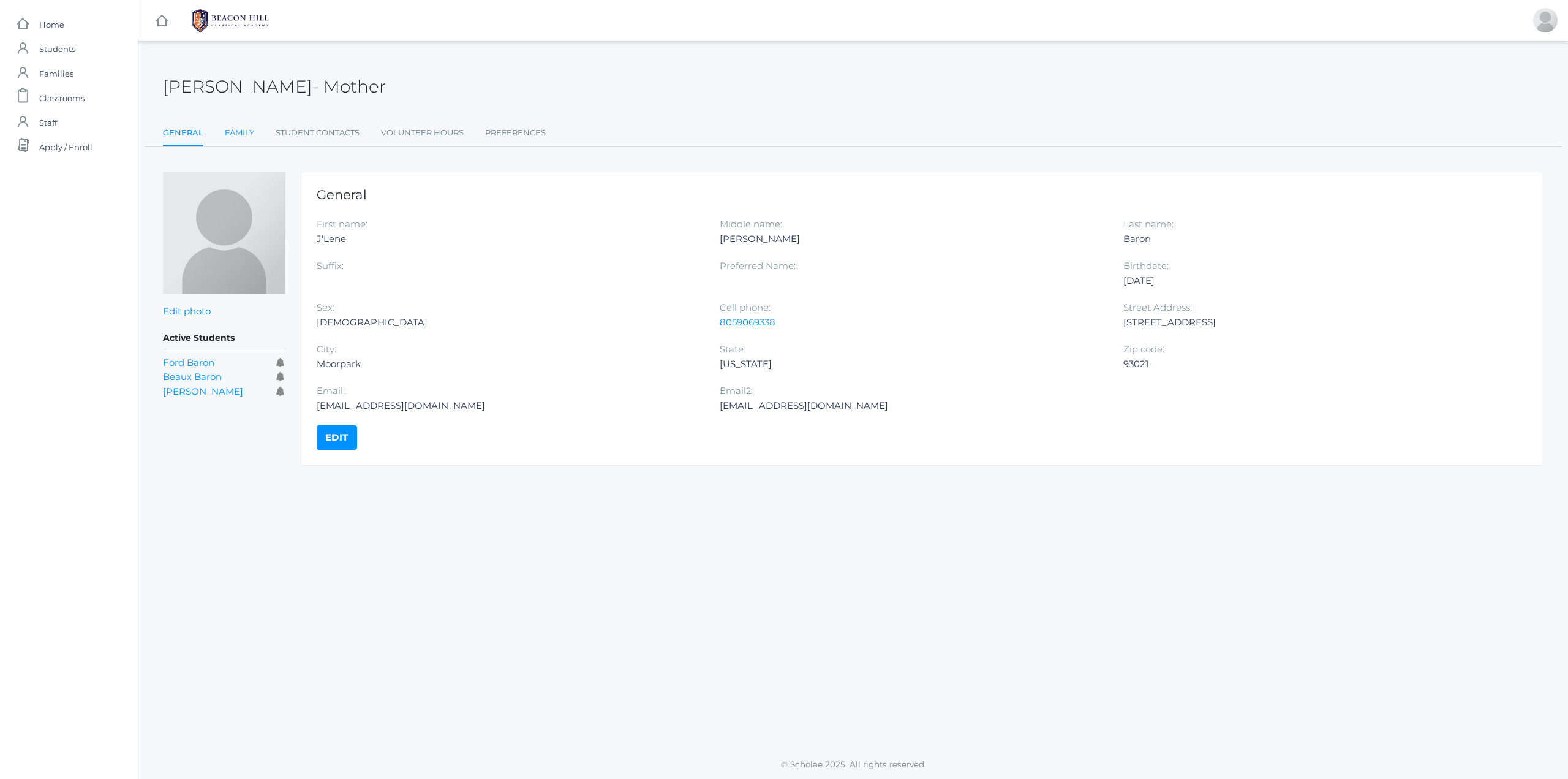
click at [236, 135] on link "Family" at bounding box center [239, 132] width 29 height 25
